Goal: Task Accomplishment & Management: Manage account settings

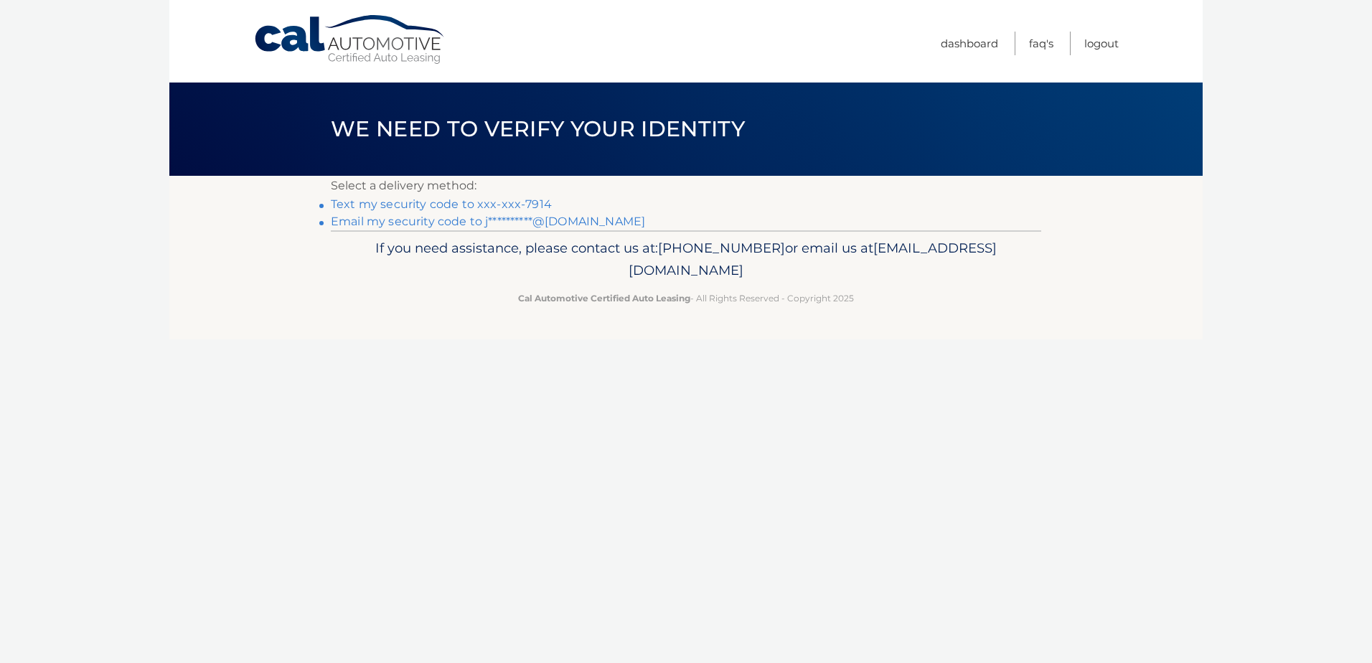
click at [524, 203] on link "Text my security code to xxx-xxx-7914" at bounding box center [441, 204] width 221 height 14
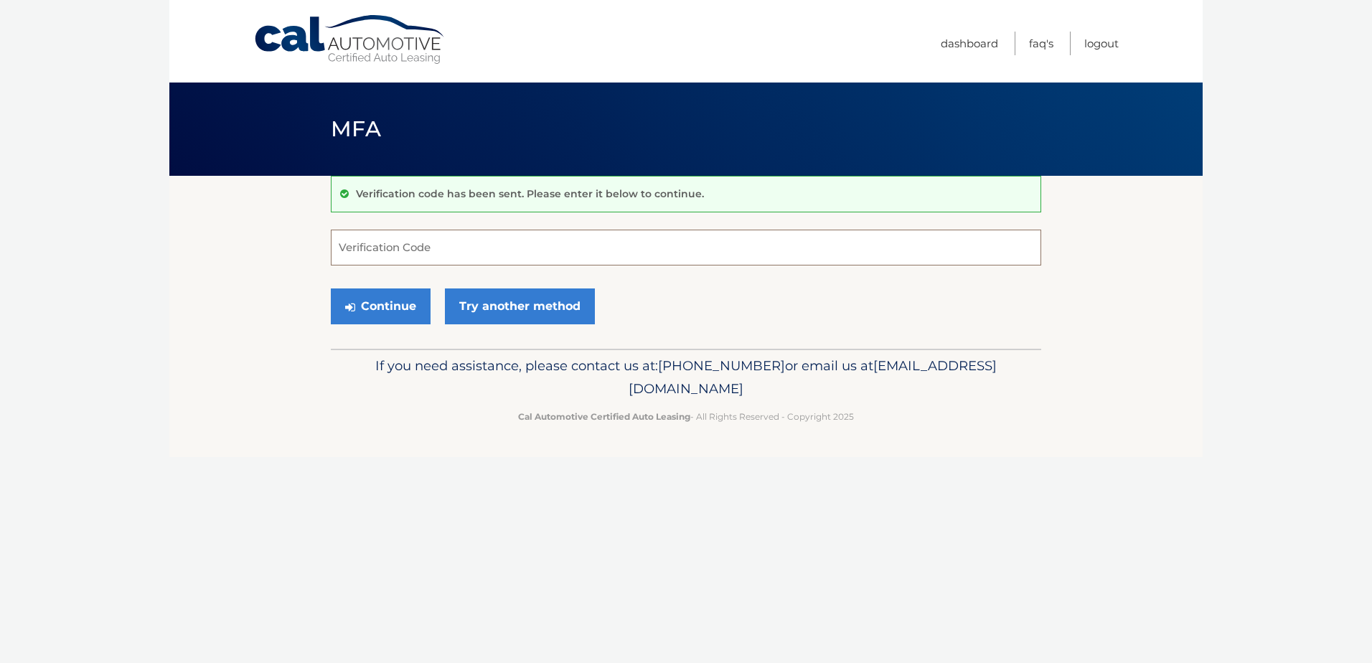
click at [439, 242] on input "Verification Code" at bounding box center [686, 248] width 711 height 36
type input "596169"
click at [380, 296] on button "Continue" at bounding box center [381, 307] width 100 height 36
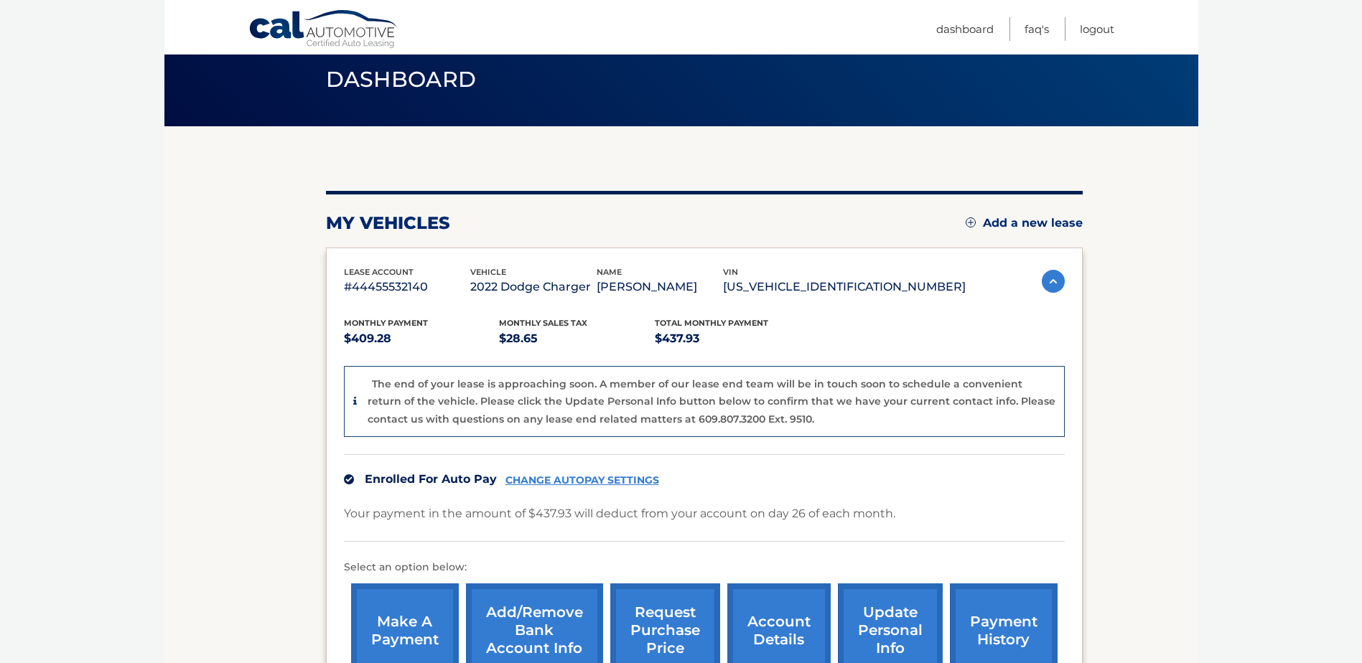
scroll to position [215, 0]
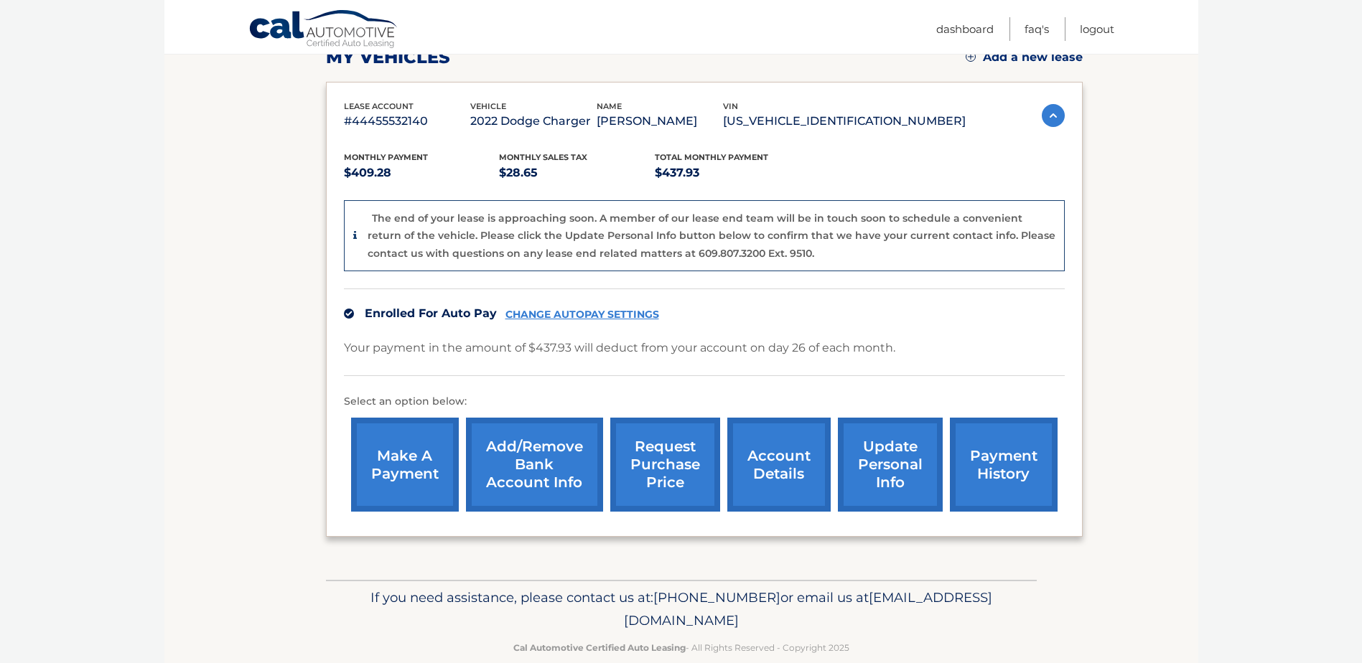
click at [793, 459] on link "account details" at bounding box center [778, 465] width 103 height 94
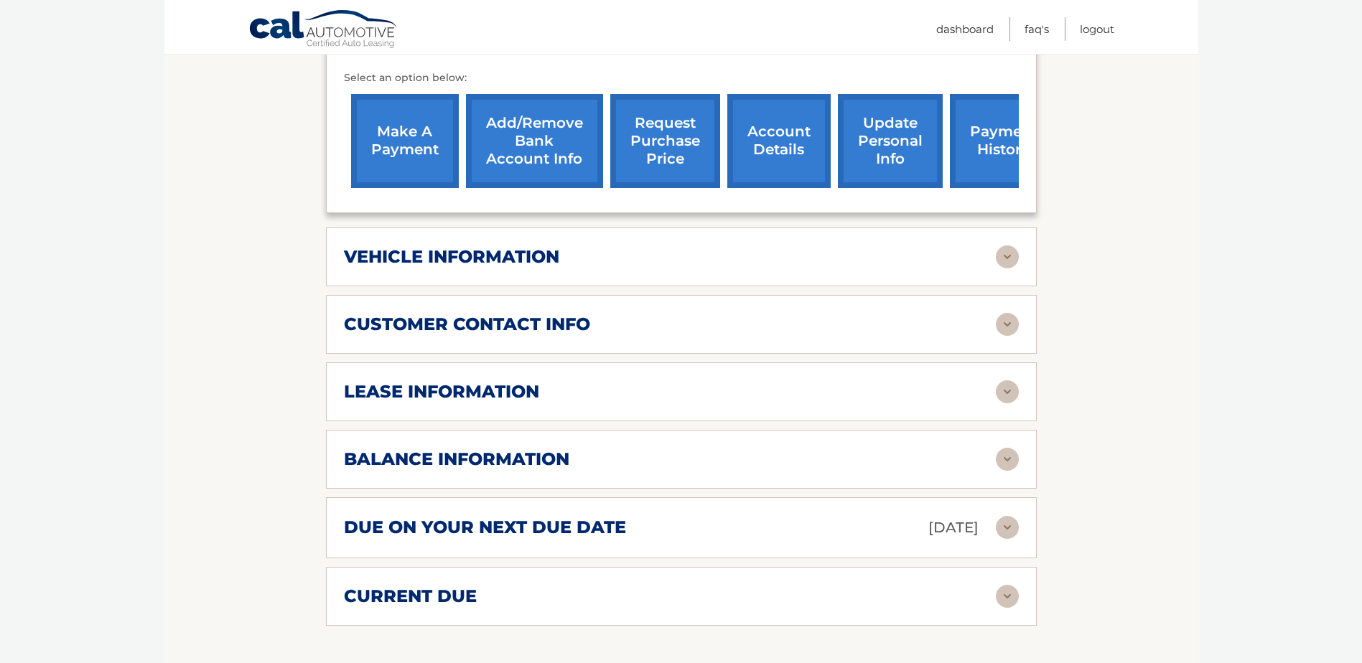
scroll to position [502, 0]
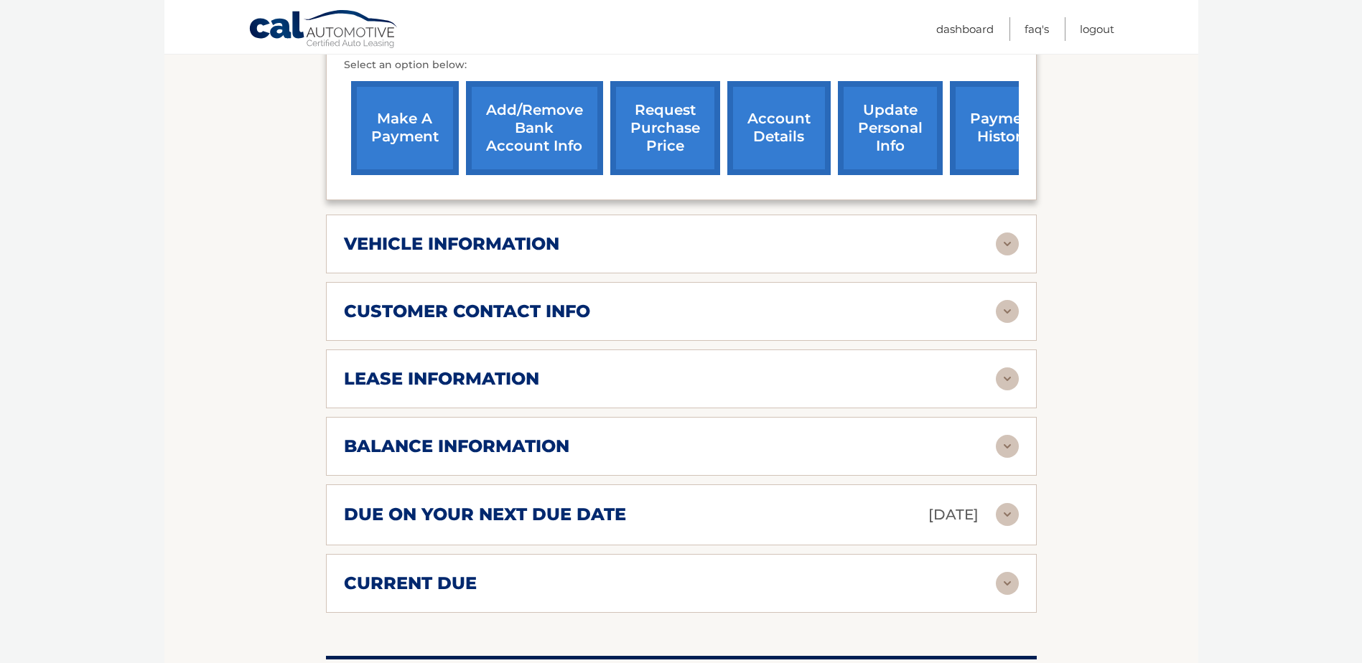
click at [1011, 368] on img at bounding box center [1007, 379] width 23 height 23
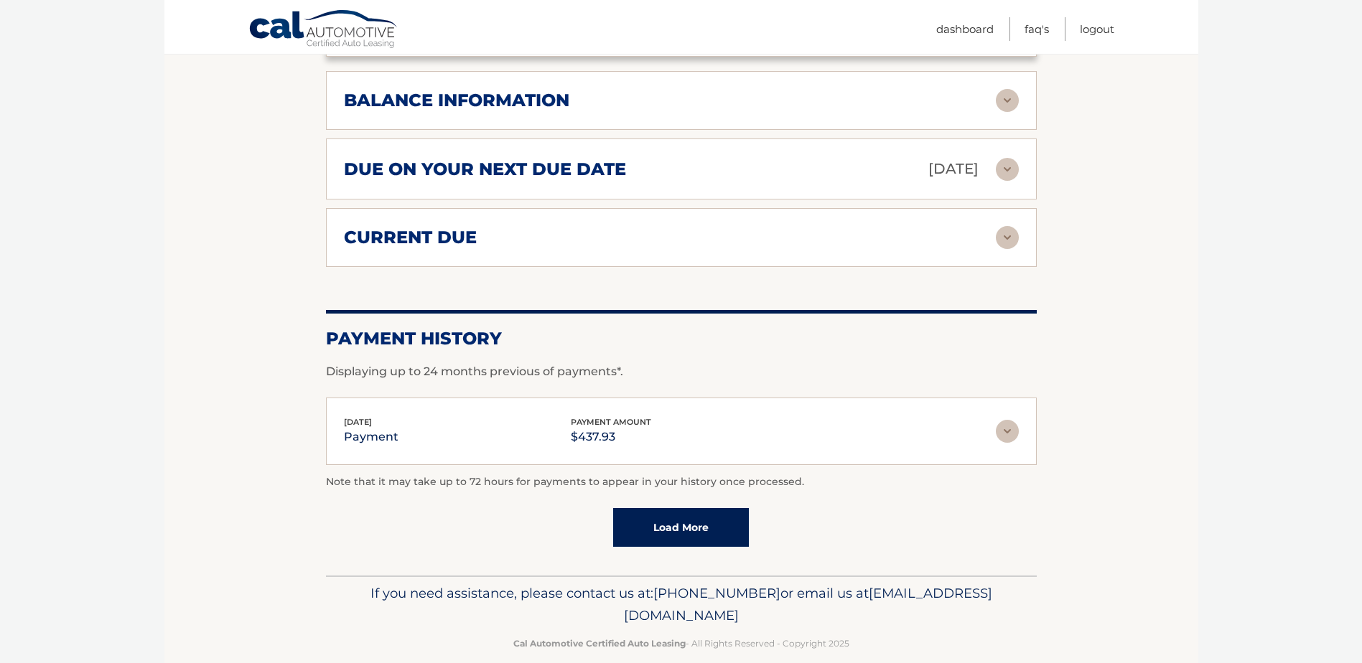
scroll to position [1119, 0]
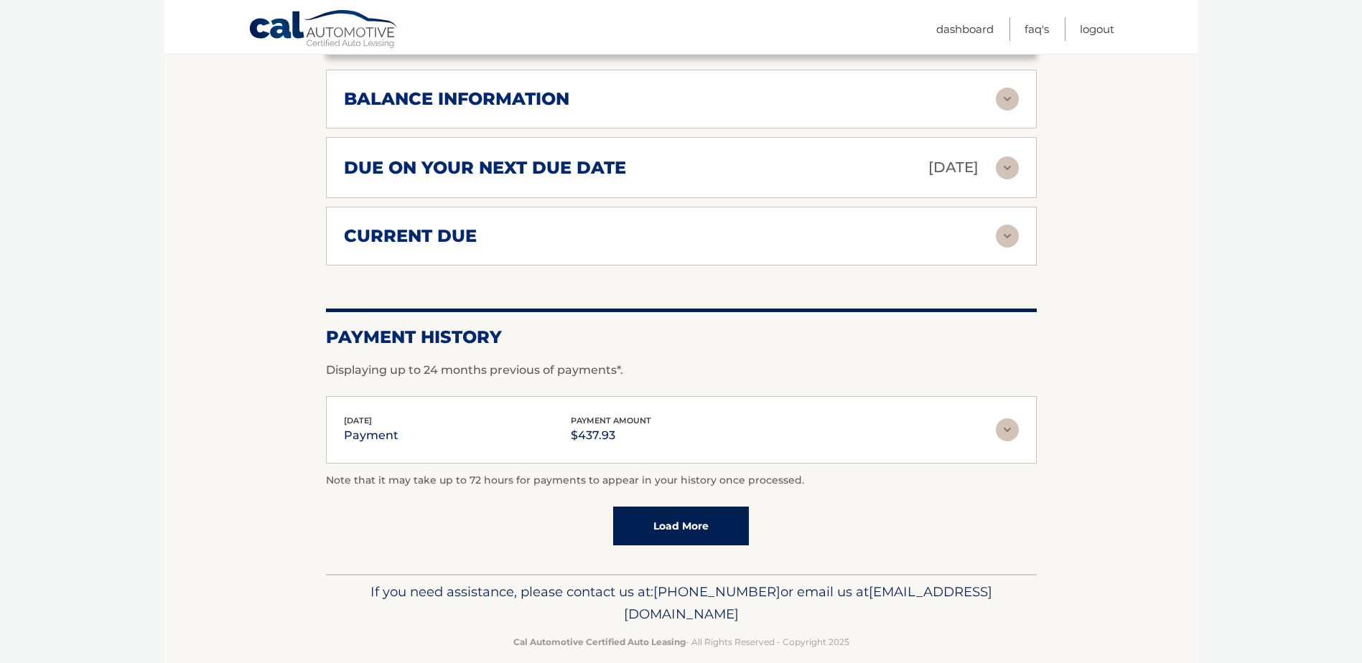
click at [674, 507] on link "Load More" at bounding box center [681, 526] width 136 height 39
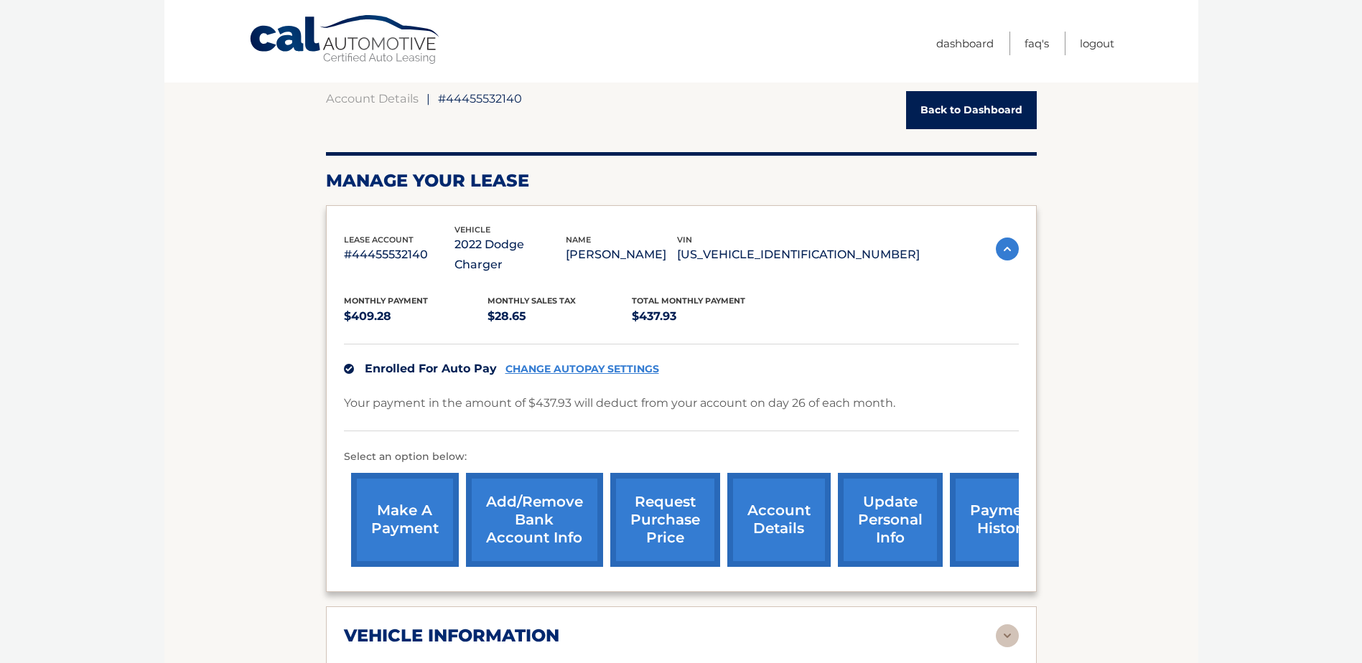
scroll to position [0, 0]
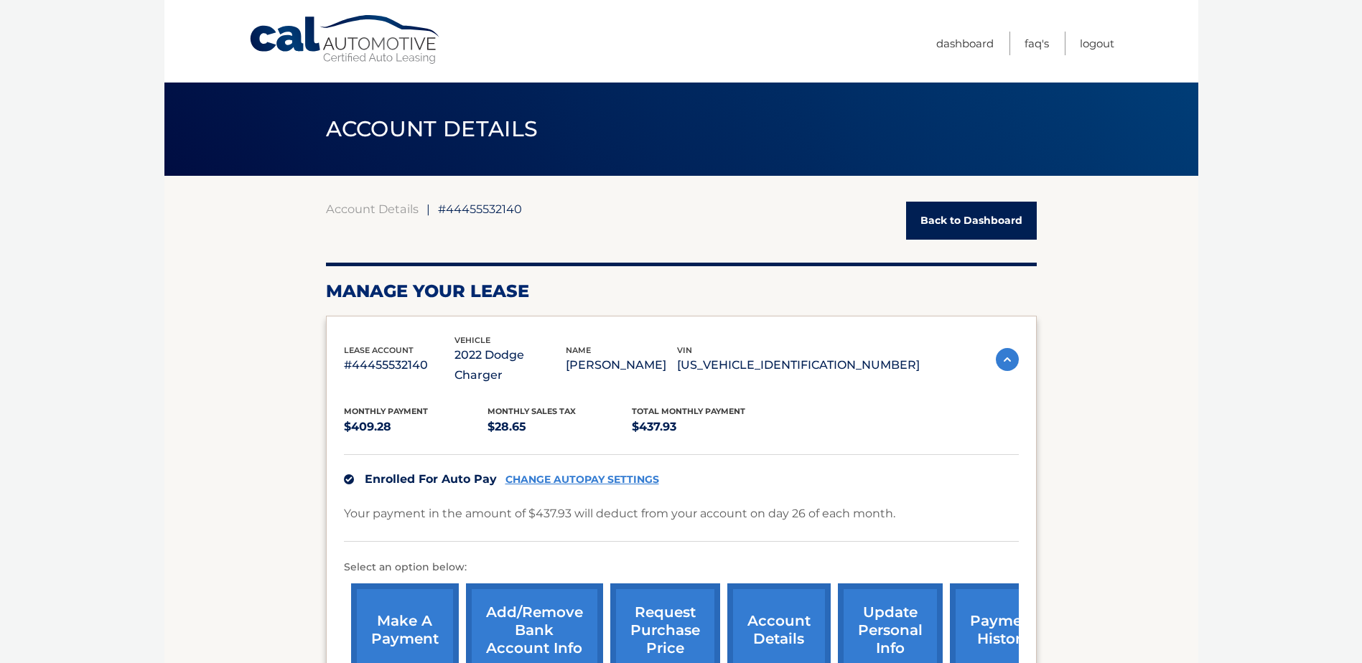
click at [909, 220] on link "Back to Dashboard" at bounding box center [971, 221] width 131 height 38
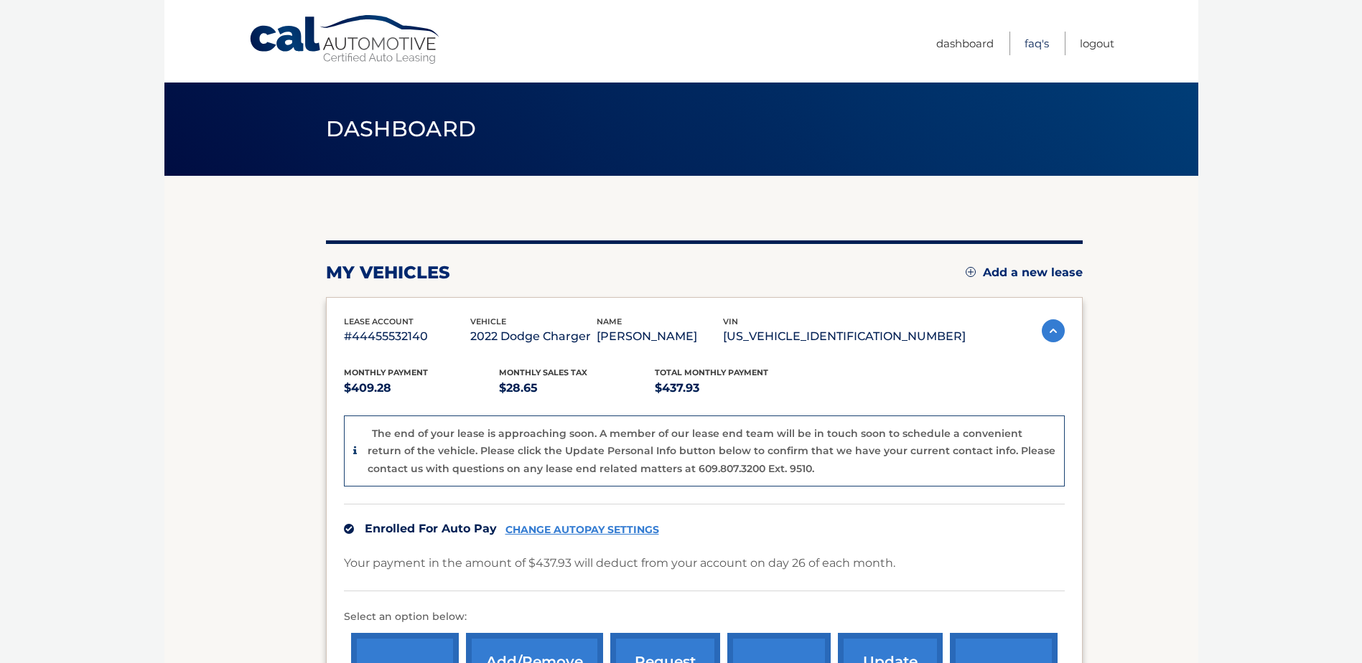
click at [1029, 45] on link "FAQ's" at bounding box center [1036, 44] width 24 height 24
click at [360, 132] on span "Dashboard" at bounding box center [401, 129] width 151 height 27
click at [981, 42] on link "Dashboard" at bounding box center [964, 44] width 57 height 24
